Goal: Find specific page/section: Find specific page/section

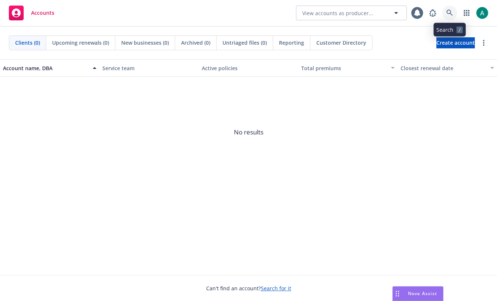
click at [449, 8] on link at bounding box center [450, 13] width 15 height 15
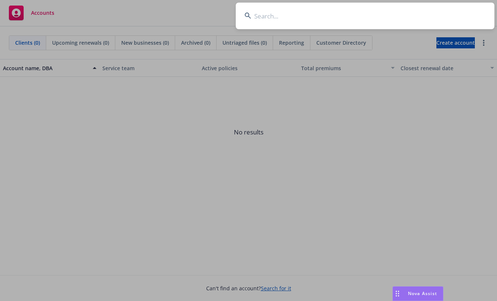
type input "c"
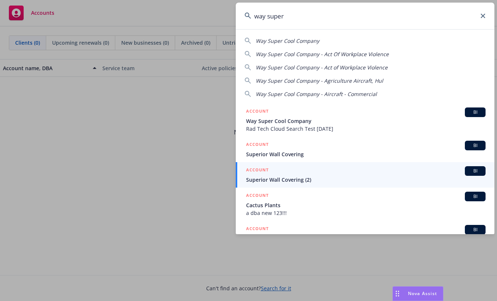
click at [279, 10] on input "way super" at bounding box center [365, 16] width 259 height 27
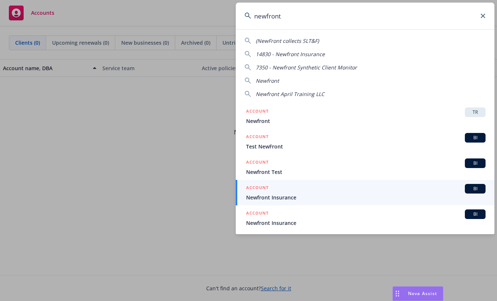
type input "newfront"
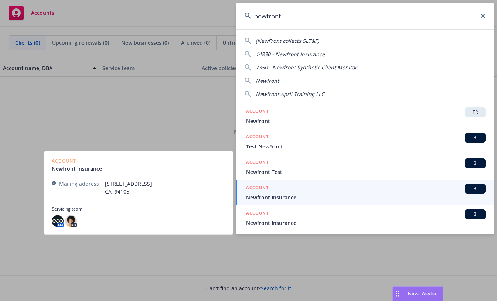
click at [261, 197] on span "Newfront Insurance" at bounding box center [366, 198] width 240 height 8
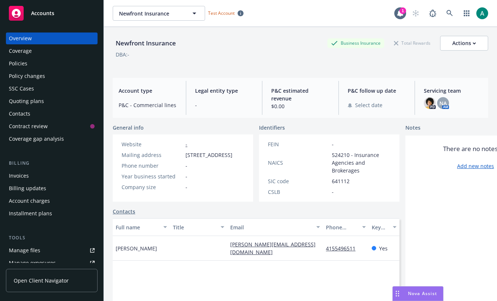
scroll to position [180, 0]
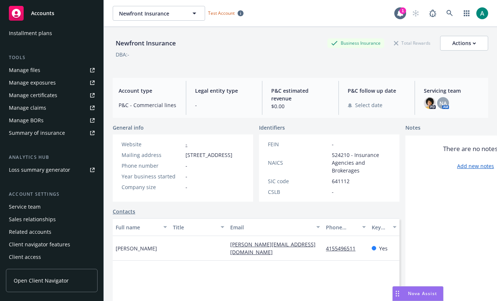
click at [14, 278] on span "Open Client Navigator" at bounding box center [41, 281] width 55 height 8
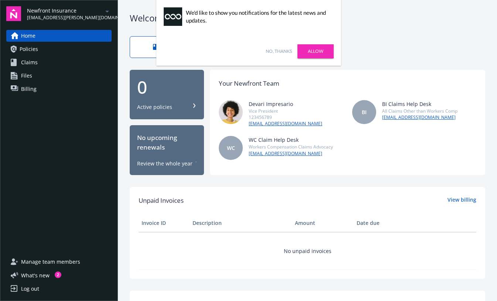
click at [278, 47] on div "No, thanks Allow" at bounding box center [248, 51] width 185 height 29
click at [270, 51] on link "No, thanks" at bounding box center [279, 51] width 26 height 7
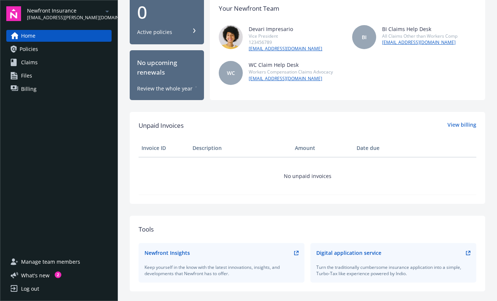
scroll to position [144, 0]
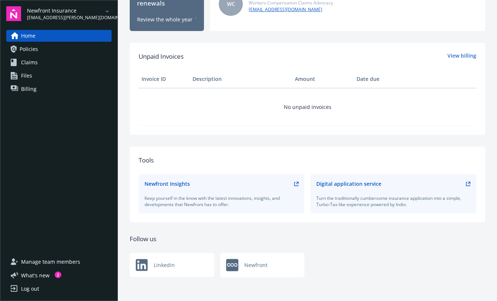
click at [465, 185] on div "Digital application service" at bounding box center [394, 184] width 154 height 8
click at [468, 185] on icon at bounding box center [468, 184] width 4 height 4
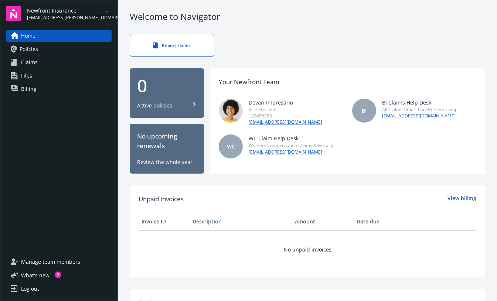
scroll to position [0, 0]
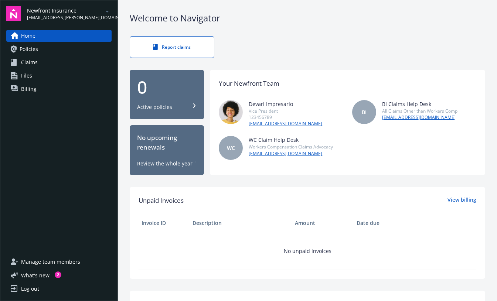
click at [71, 65] on link "Claims" at bounding box center [58, 63] width 105 height 12
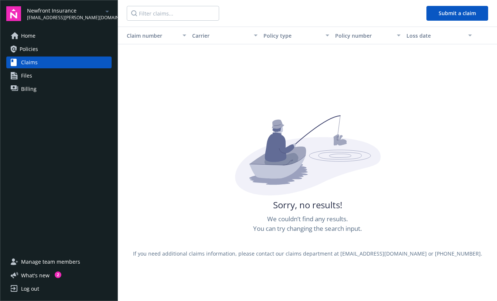
click at [67, 46] on link "Policies" at bounding box center [58, 49] width 105 height 12
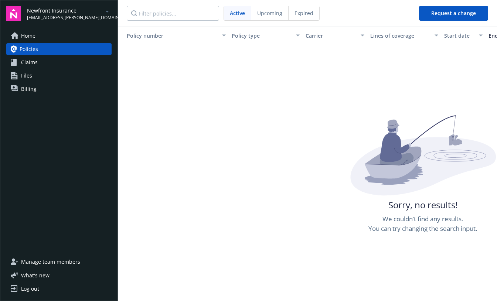
click at [55, 38] on link "Home" at bounding box center [58, 36] width 105 height 12
